Goal: Task Accomplishment & Management: Complete application form

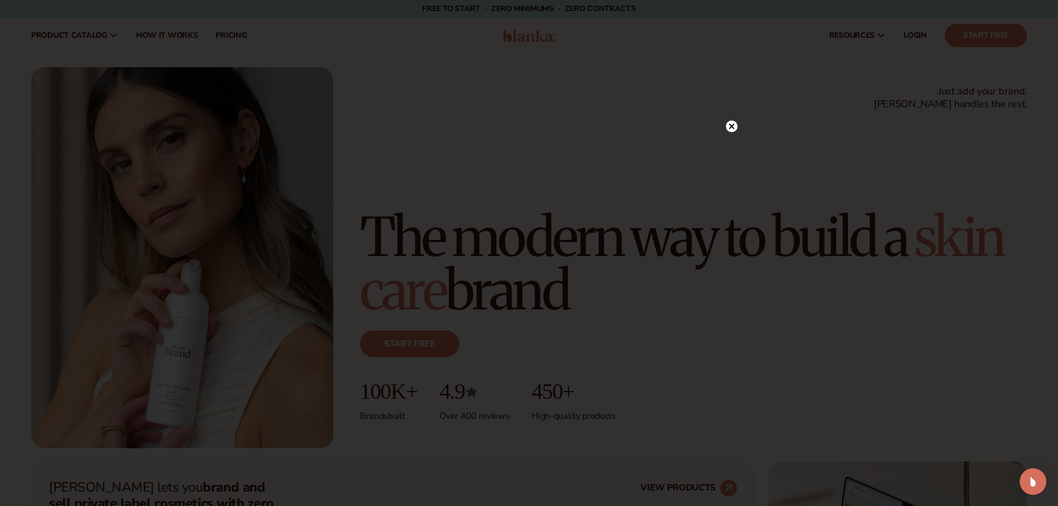
click at [733, 123] on circle at bounding box center [732, 126] width 12 height 12
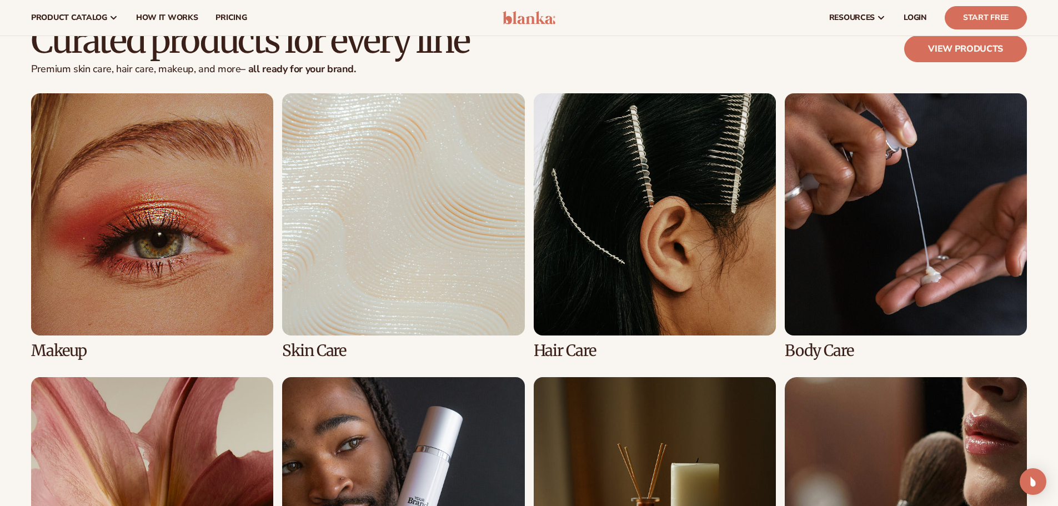
scroll to position [2263, 0]
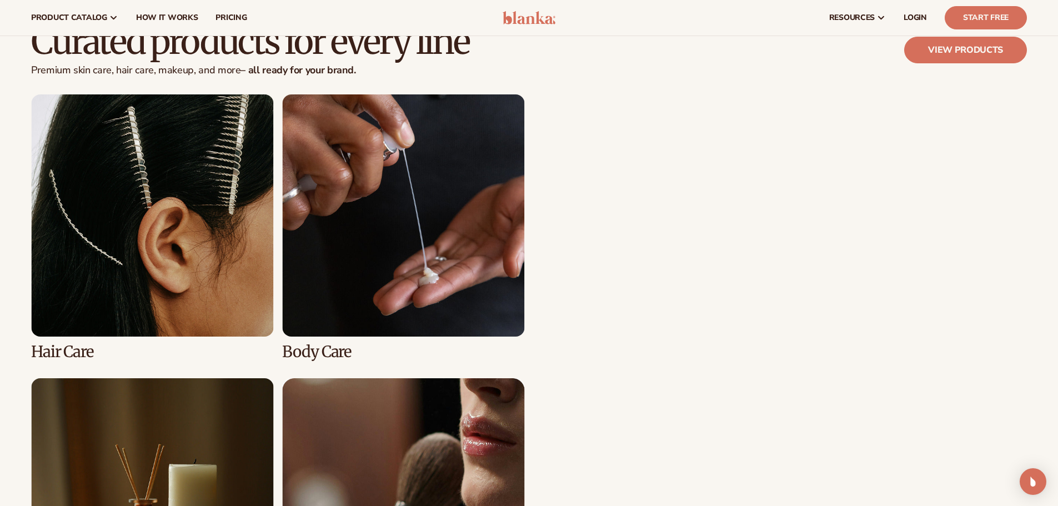
click at [152, 158] on link "3 / 8" at bounding box center [152, 227] width 242 height 266
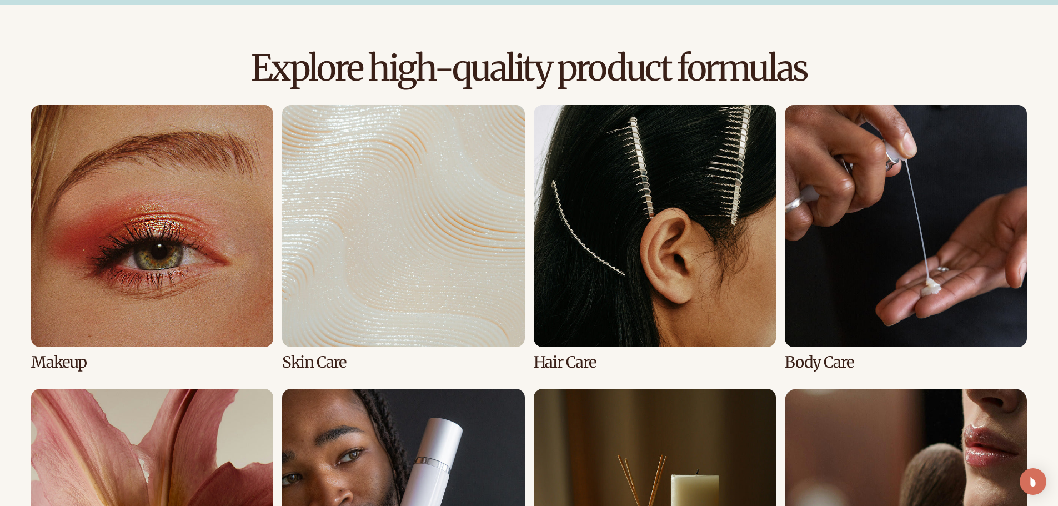
scroll to position [732, 0]
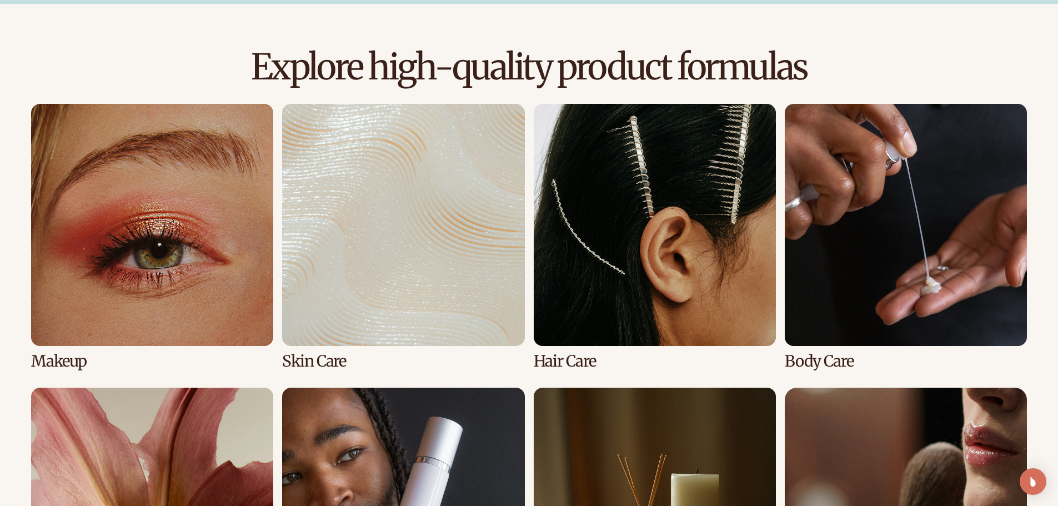
click at [668, 298] on link "3 / 8" at bounding box center [655, 237] width 242 height 266
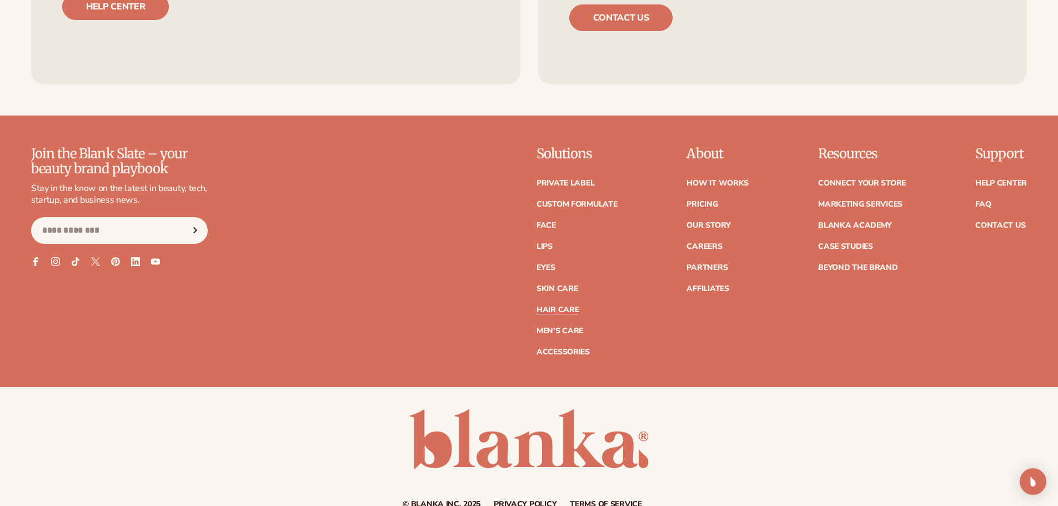
scroll to position [2397, 0]
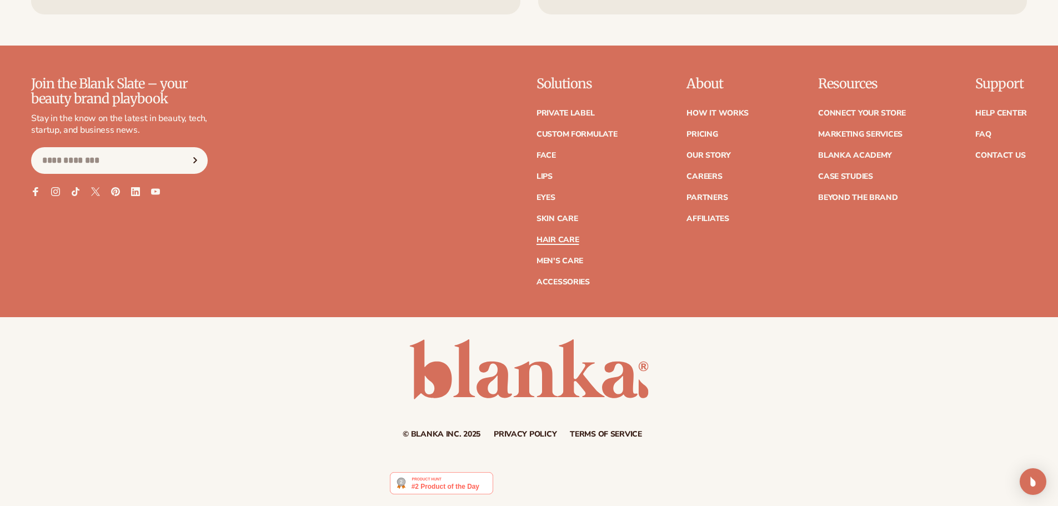
click at [549, 236] on link "Hair Care" at bounding box center [557, 240] width 42 height 8
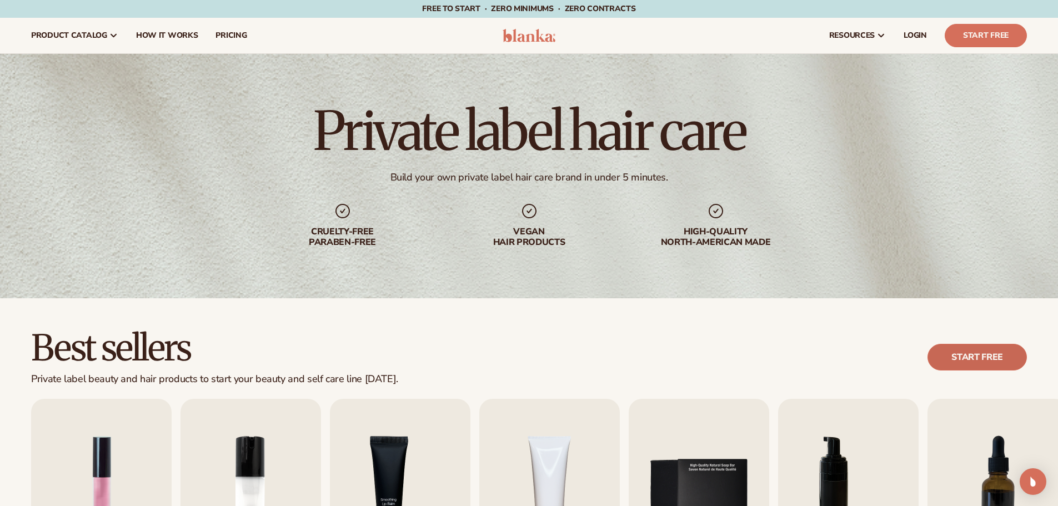
click at [987, 358] on link "Start free" at bounding box center [976, 357] width 99 height 27
